Goal: Task Accomplishment & Management: Manage account settings

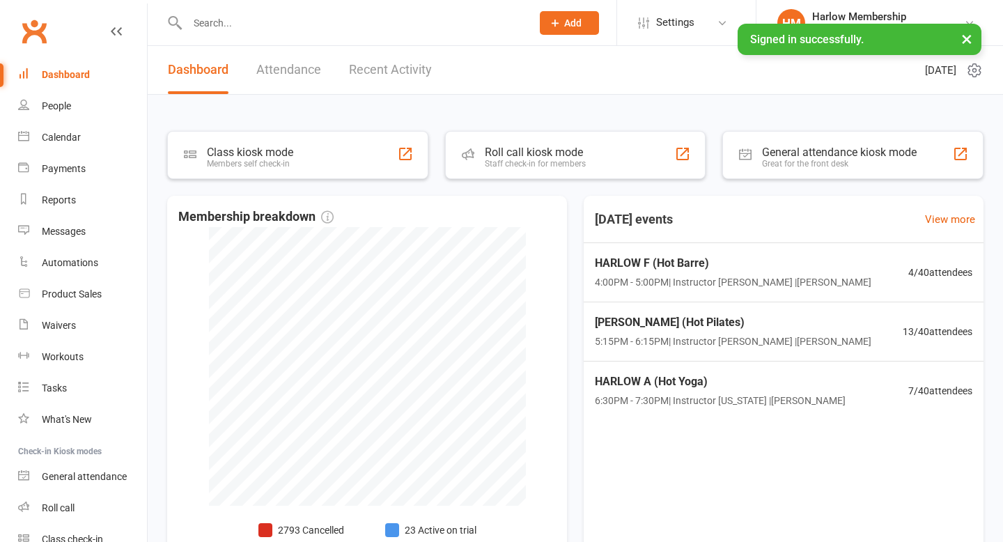
click at [216, 19] on input "text" at bounding box center [352, 22] width 338 height 19
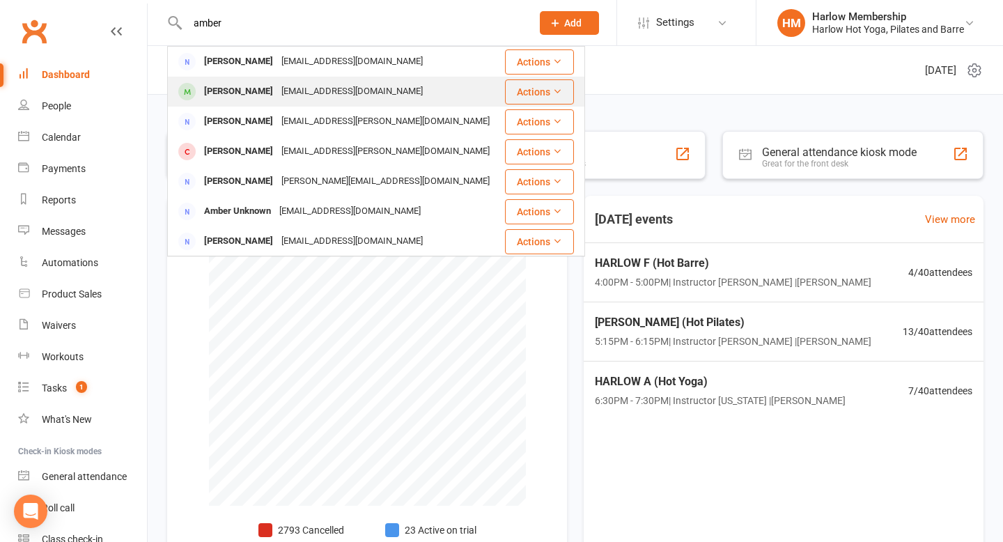
type input "amber"
click at [246, 92] on div "[PERSON_NAME]" at bounding box center [238, 91] width 77 height 20
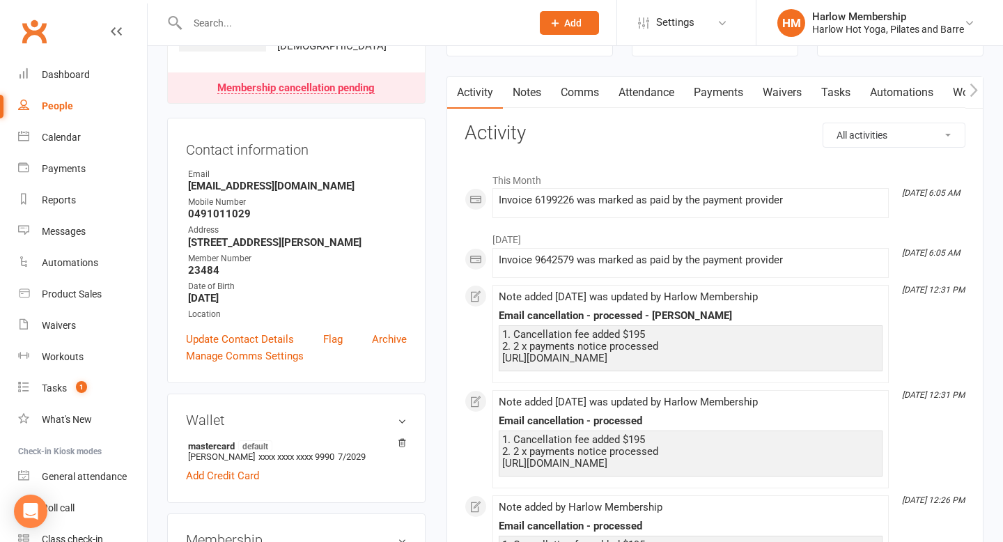
scroll to position [114, 0]
click at [740, 95] on link "Payments" at bounding box center [718, 91] width 69 height 32
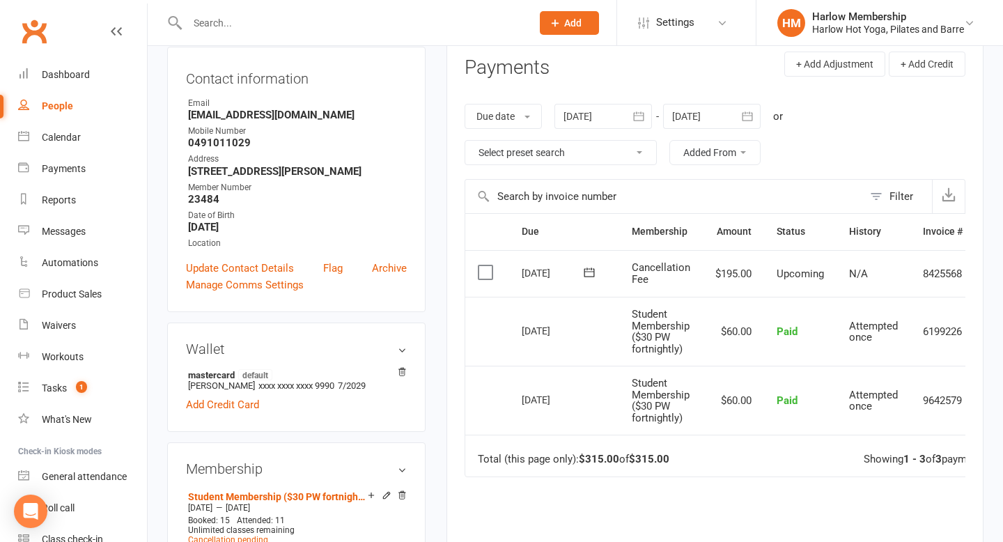
scroll to position [112, 0]
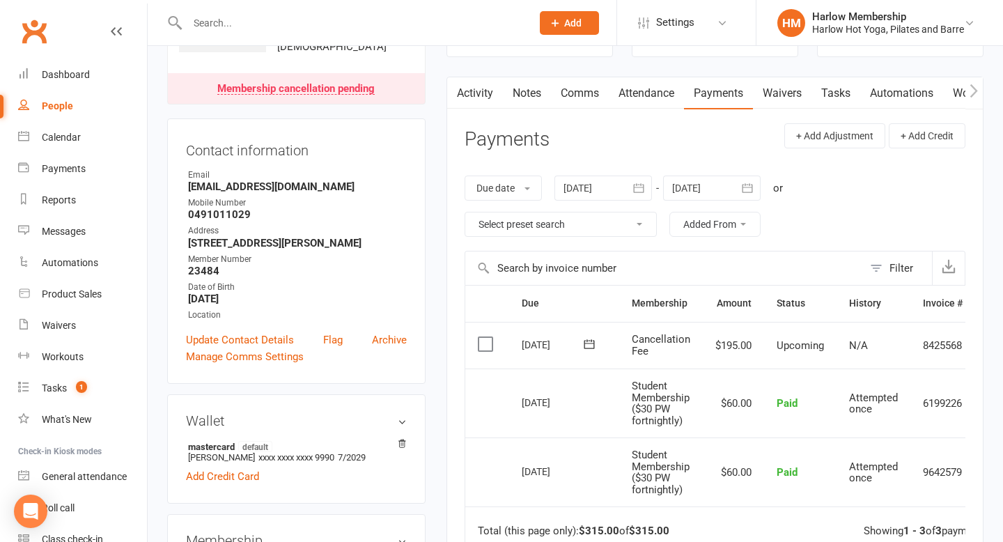
click at [473, 91] on link "Activity" at bounding box center [475, 93] width 56 height 32
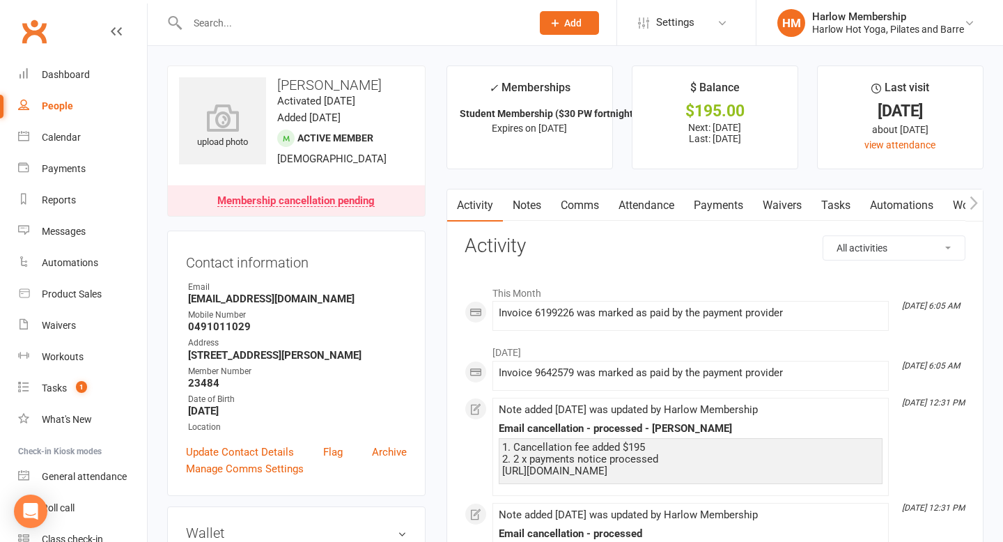
click at [719, 208] on link "Payments" at bounding box center [718, 205] width 69 height 32
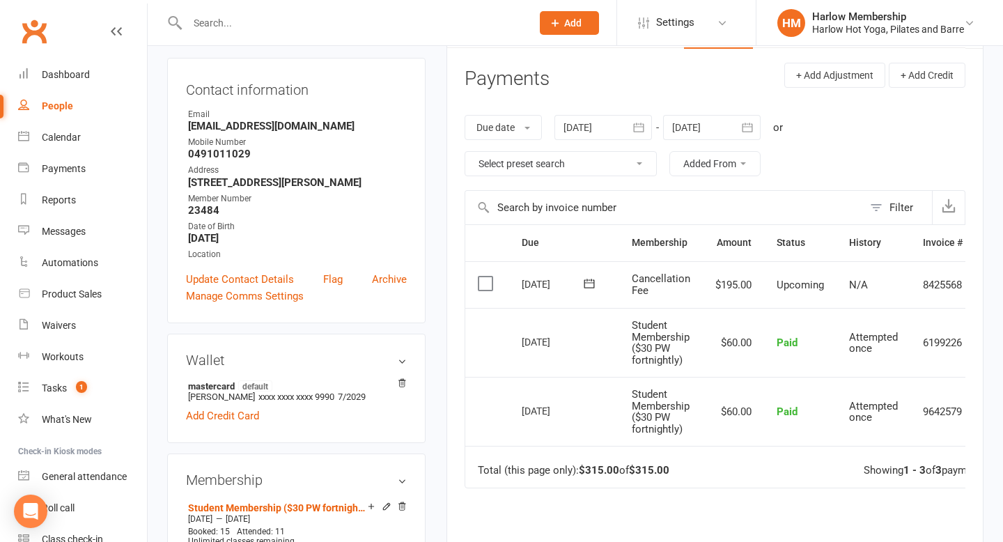
scroll to position [191, 0]
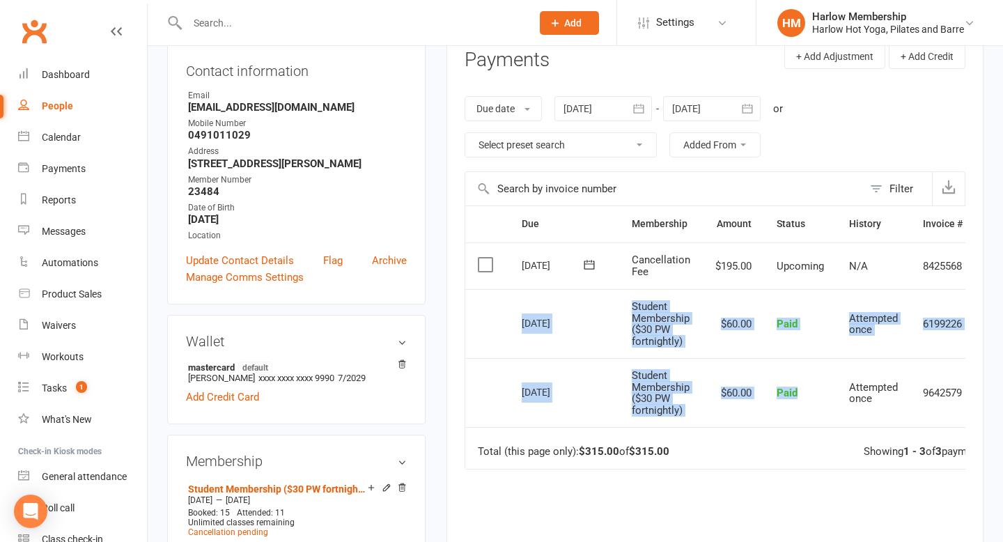
drag, startPoint x: 512, startPoint y: 322, endPoint x: 831, endPoint y: 402, distance: 328.3
click at [831, 405] on table "Due Contact Membership Amount Status History Invoice # Select this [DATE] [PERS…" at bounding box center [740, 336] width 553 height 263
copy table "[DATE] [PERSON_NAME] Student Membership ($30 PW fortnightly) $60.00 Paid Attemp…"
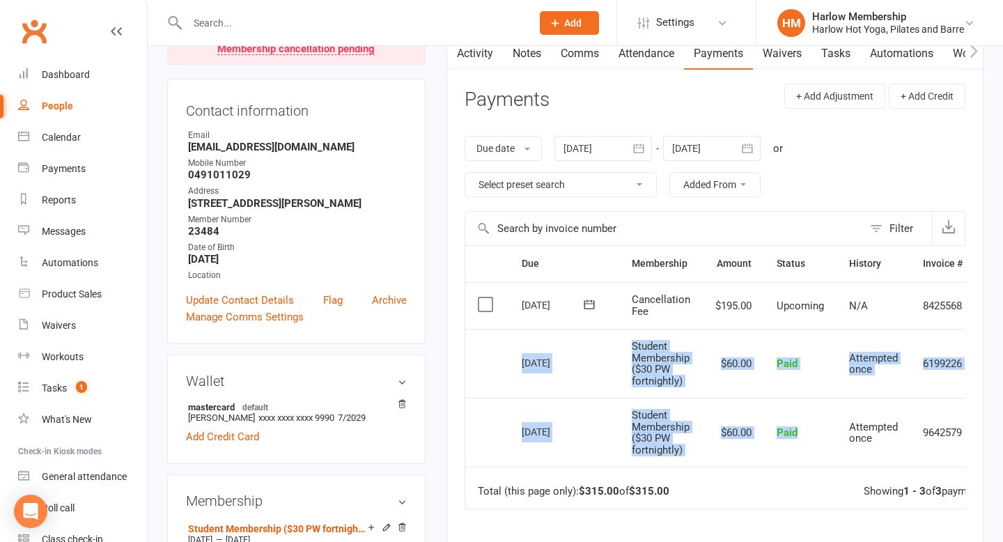
scroll to position [0, 55]
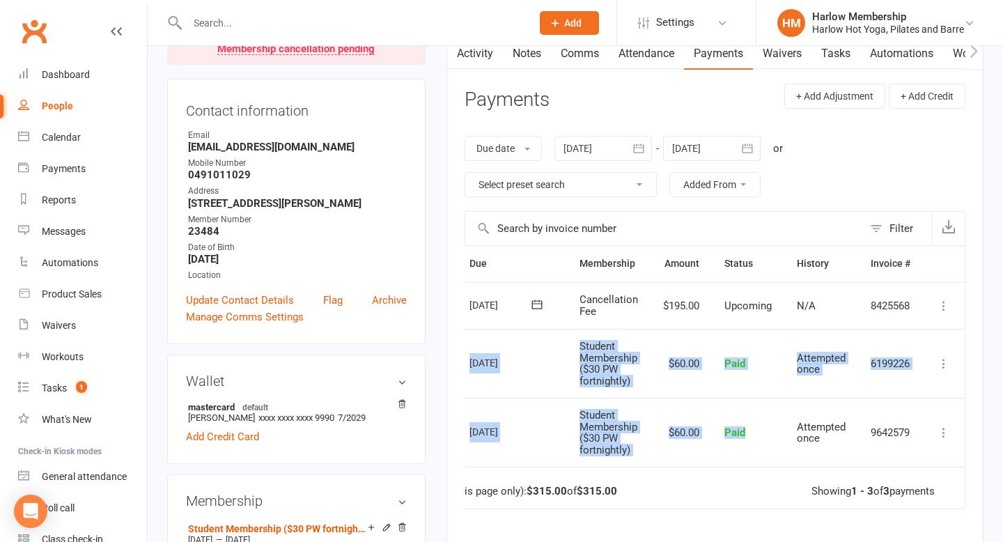
click at [943, 307] on icon at bounding box center [943, 306] width 14 height 14
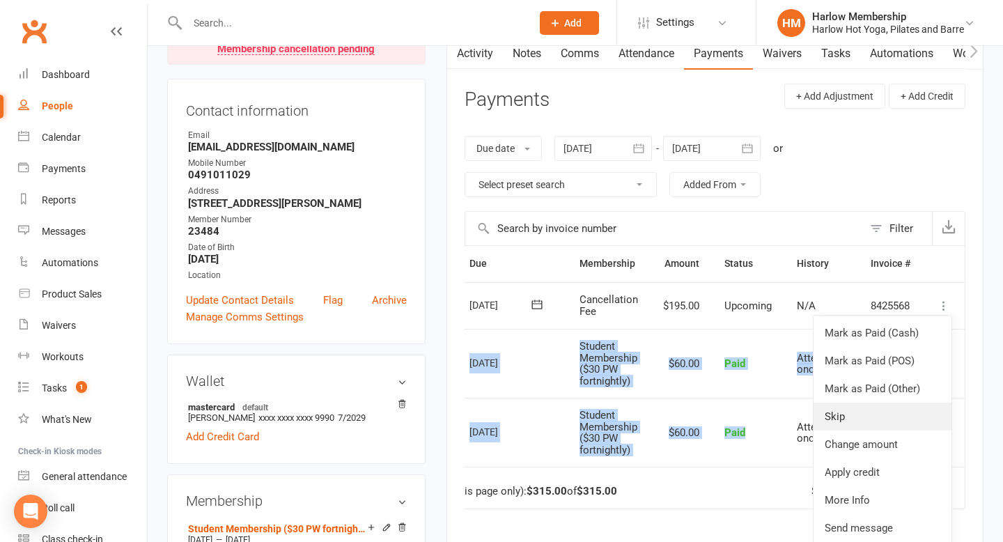
click at [863, 422] on link "Skip" at bounding box center [882, 416] width 138 height 28
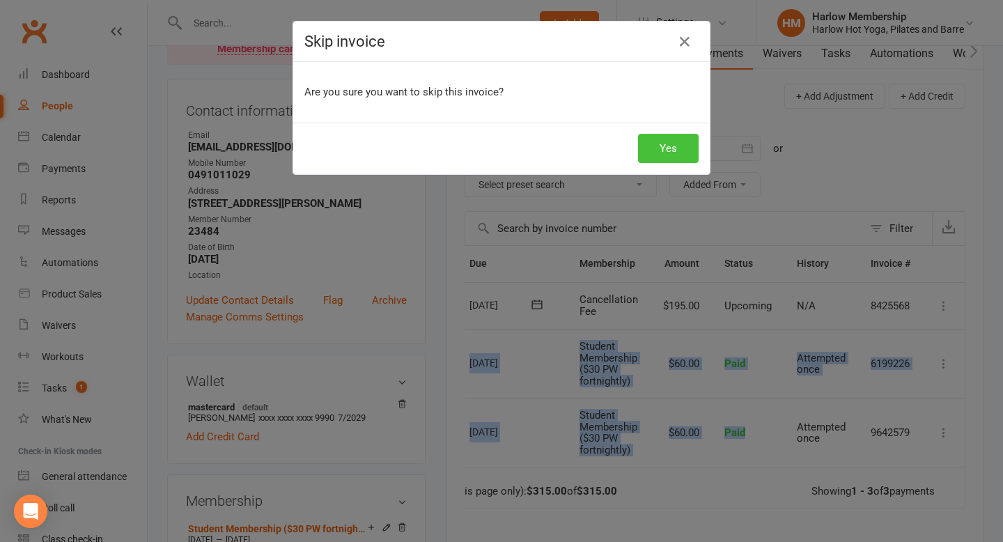
click at [659, 157] on button "Yes" at bounding box center [668, 148] width 61 height 29
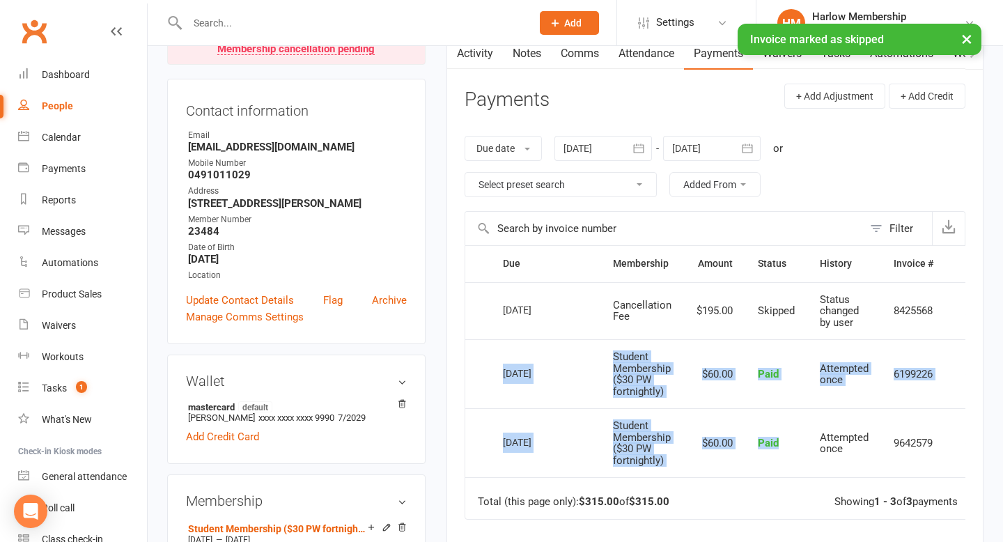
scroll to position [0, 0]
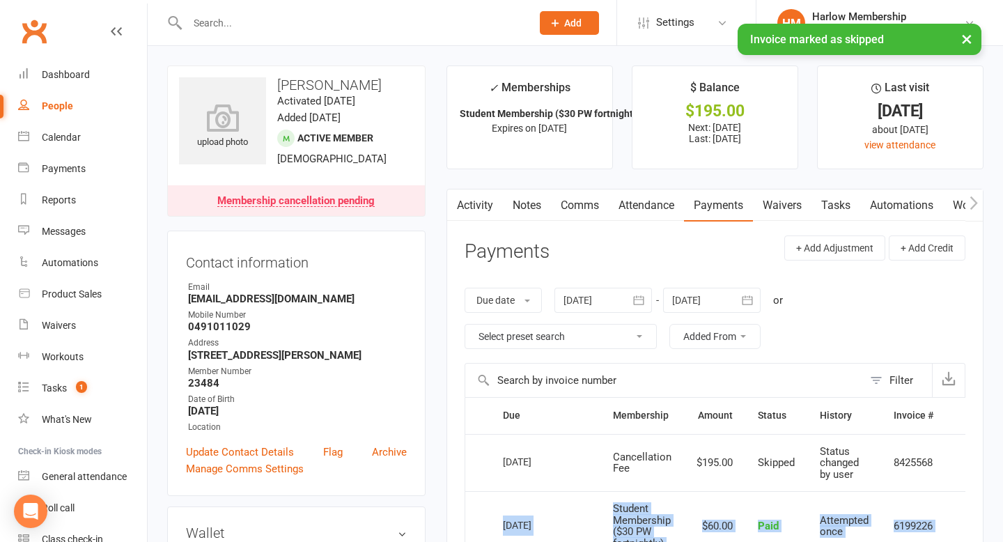
click at [531, 203] on link "Notes" at bounding box center [527, 205] width 48 height 32
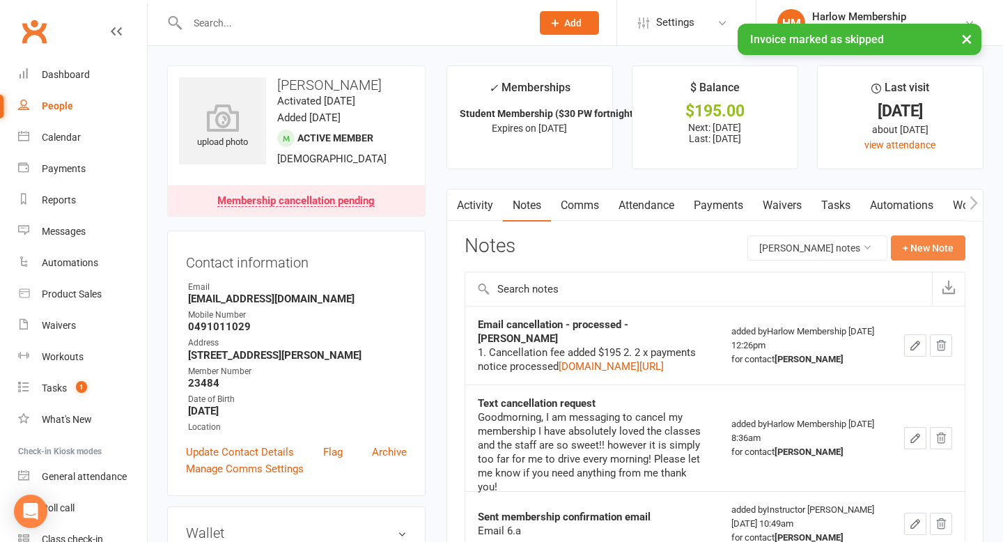
click at [922, 248] on button "+ New Note" at bounding box center [927, 247] width 74 height 25
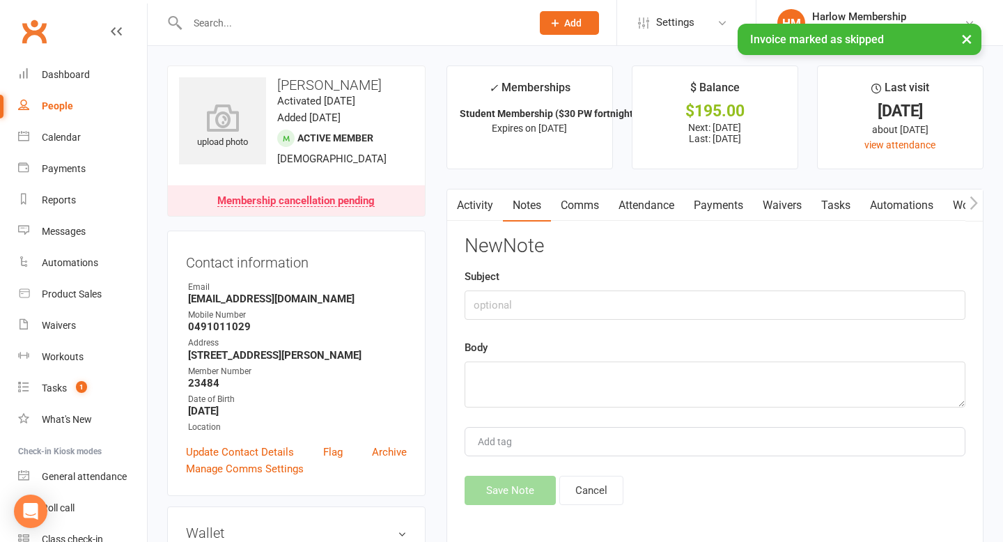
click at [602, 288] on div "Subject" at bounding box center [714, 294] width 501 height 52
click at [602, 297] on input "text" at bounding box center [714, 304] width 501 height 29
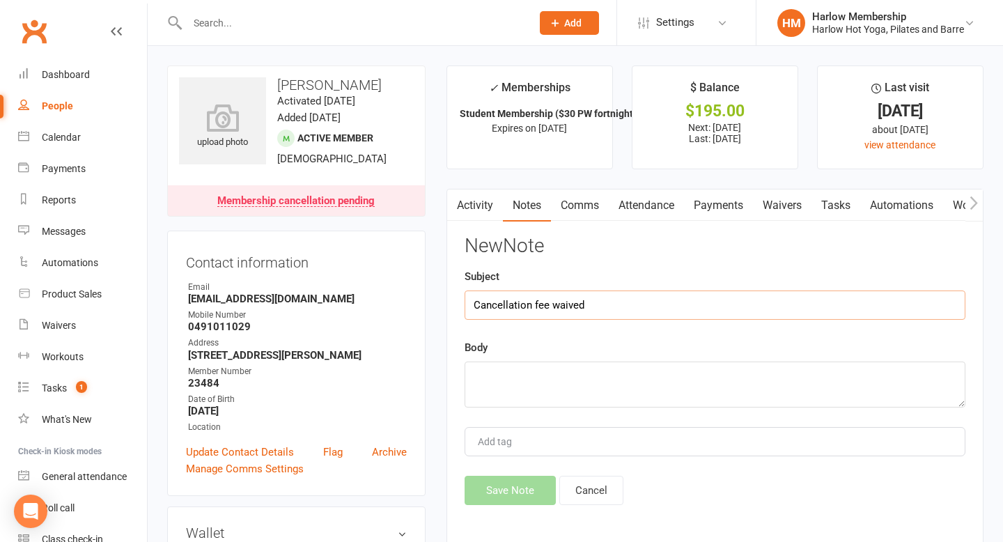
type input "Cancellation fee waived"
click at [554, 370] on textarea at bounding box center [714, 384] width 501 height 46
paste textarea "[URL][DOMAIN_NAME]"
type textarea "[URL][DOMAIN_NAME]"
click at [526, 492] on button "Save Note" at bounding box center [509, 490] width 91 height 29
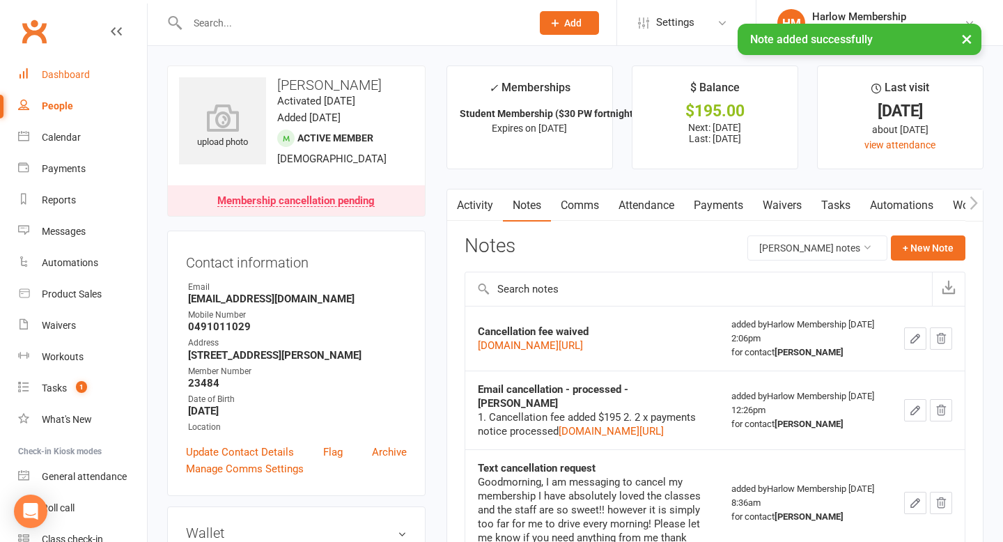
click at [71, 70] on div "Dashboard" at bounding box center [66, 74] width 48 height 11
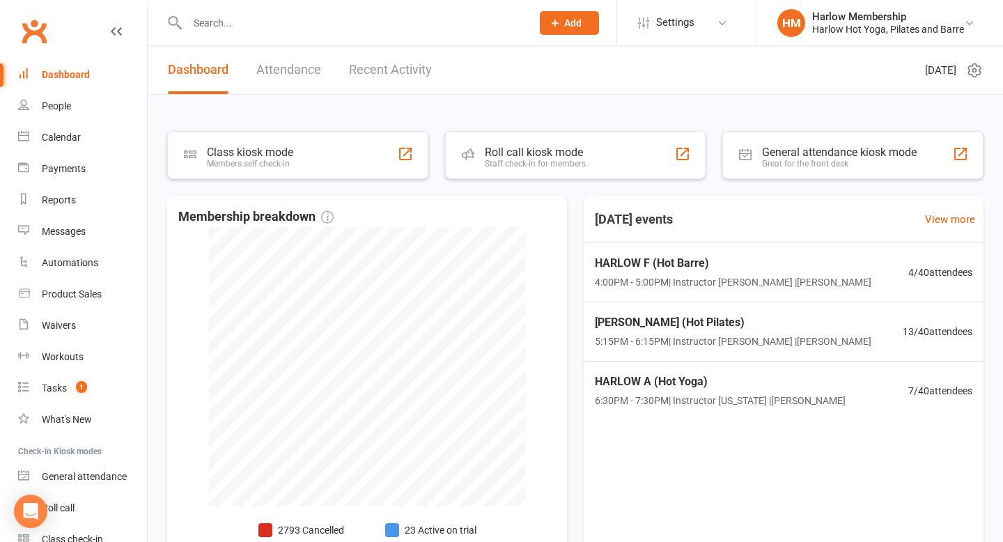
click at [56, 70] on div "Dashboard" at bounding box center [66, 74] width 48 height 11
